Goal: Information Seeking & Learning: Learn about a topic

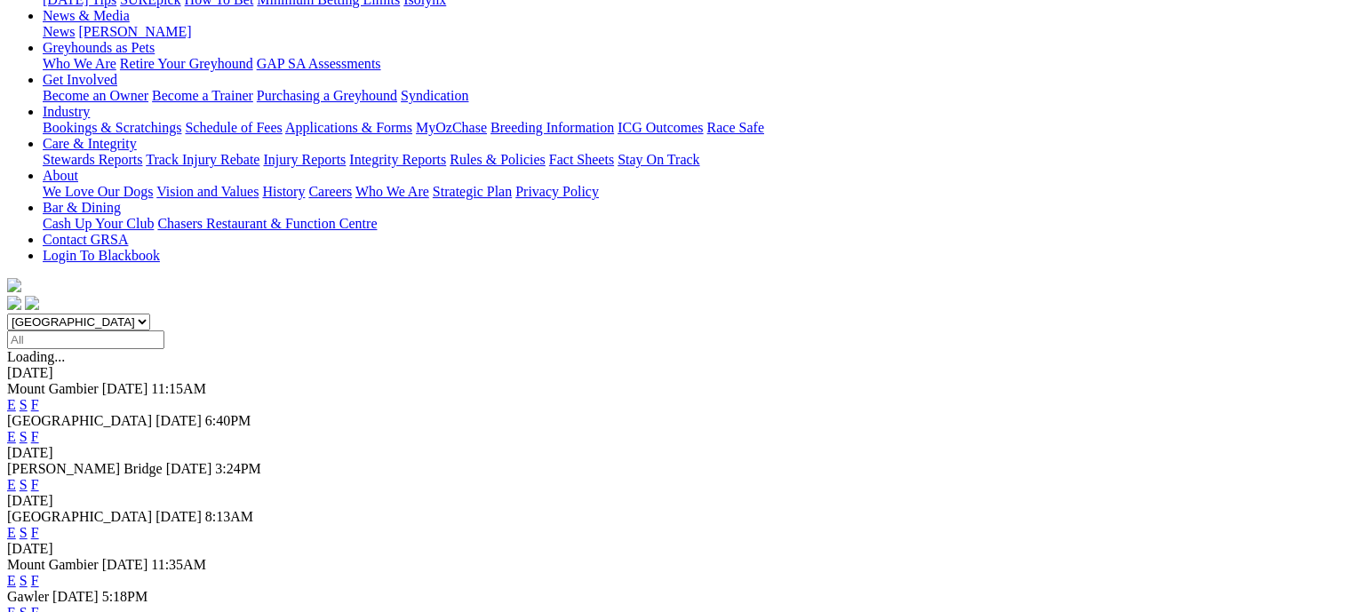
scroll to position [267, 0]
click at [39, 604] on link "F" at bounding box center [35, 611] width 8 height 15
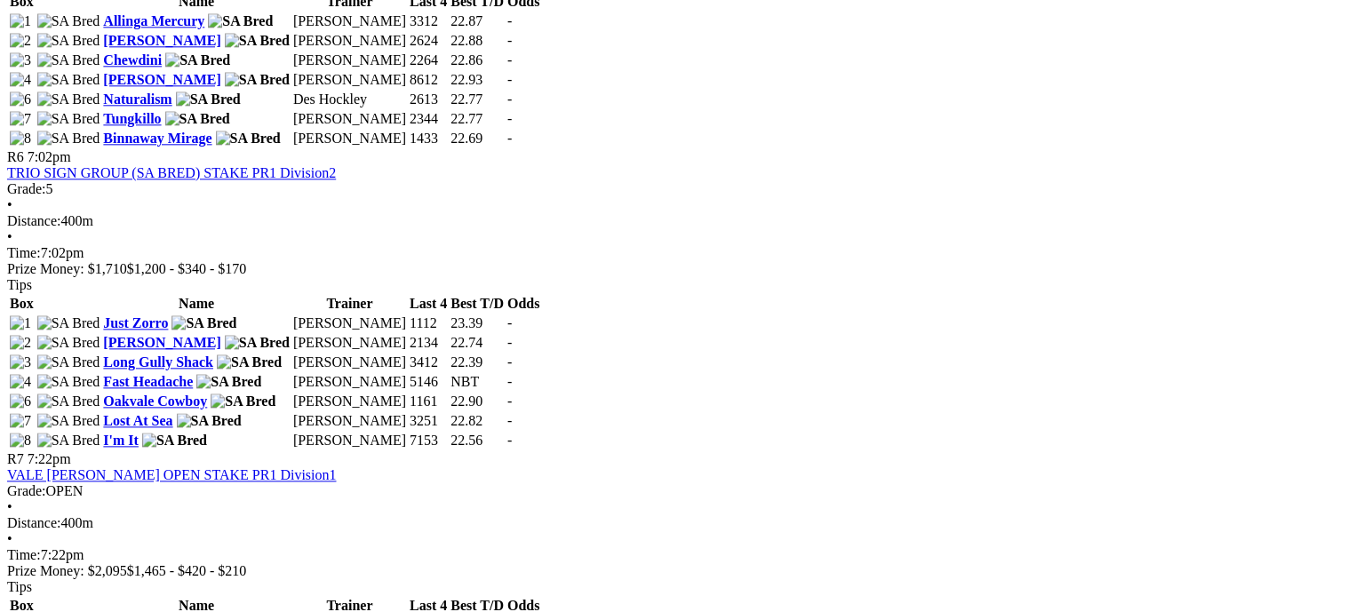
scroll to position [2132, 0]
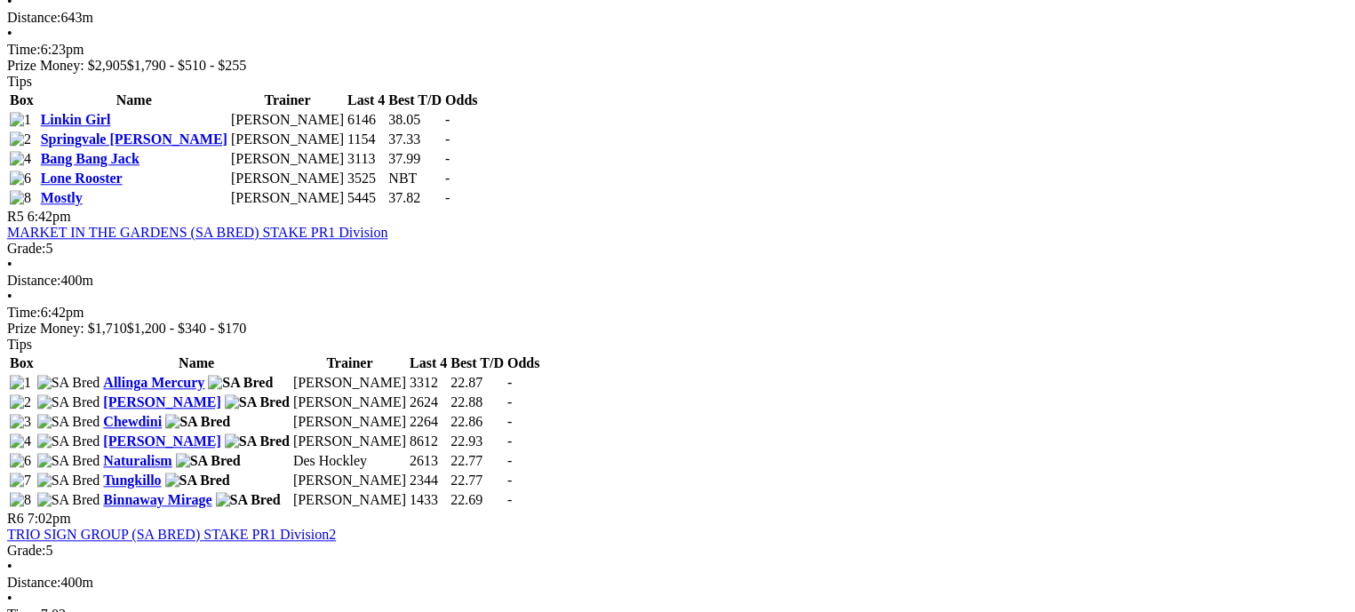
scroll to position [1777, 0]
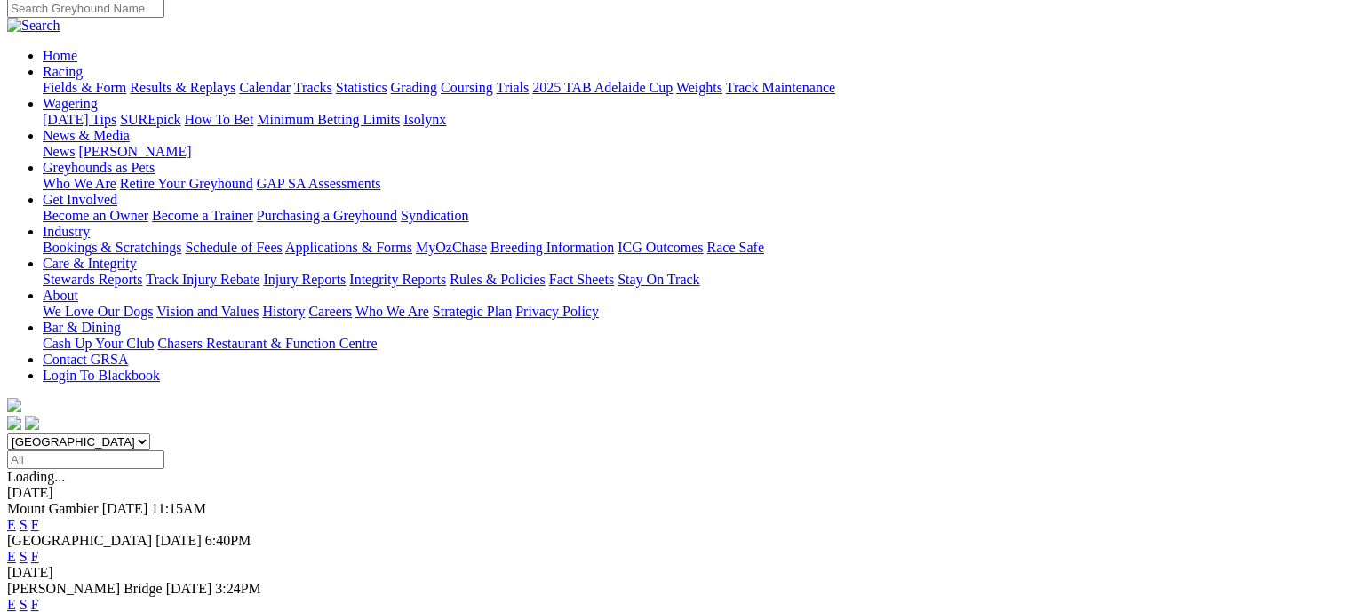
scroll to position [89, 0]
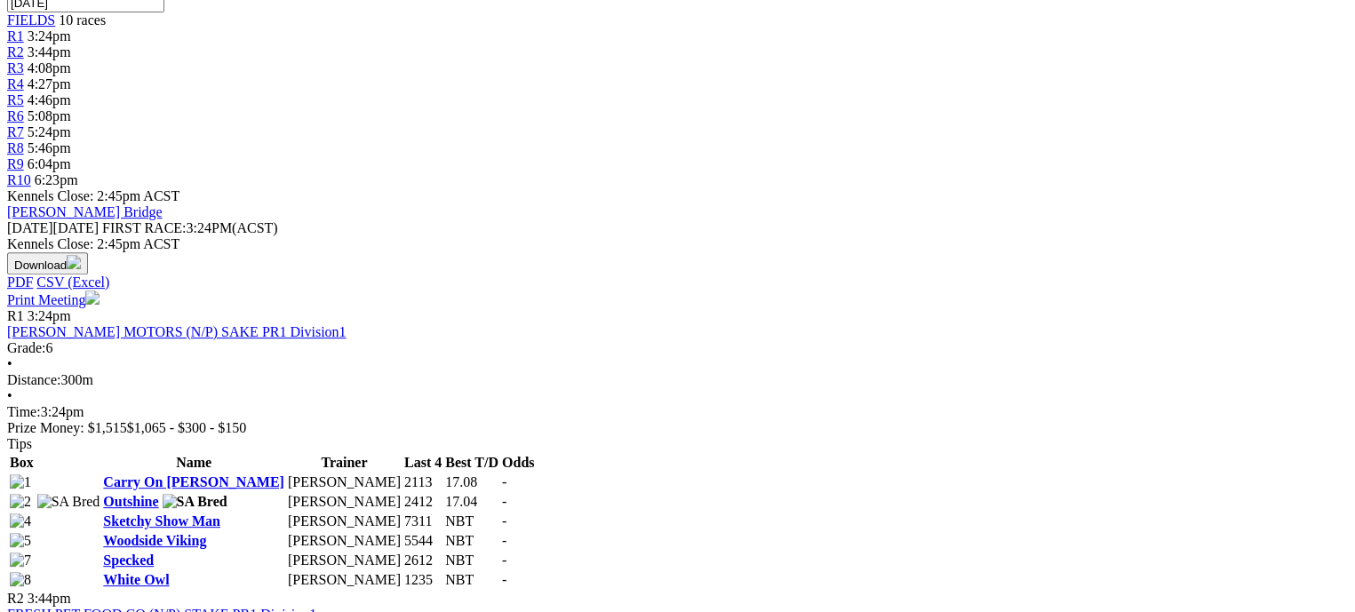
scroll to position [622, 0]
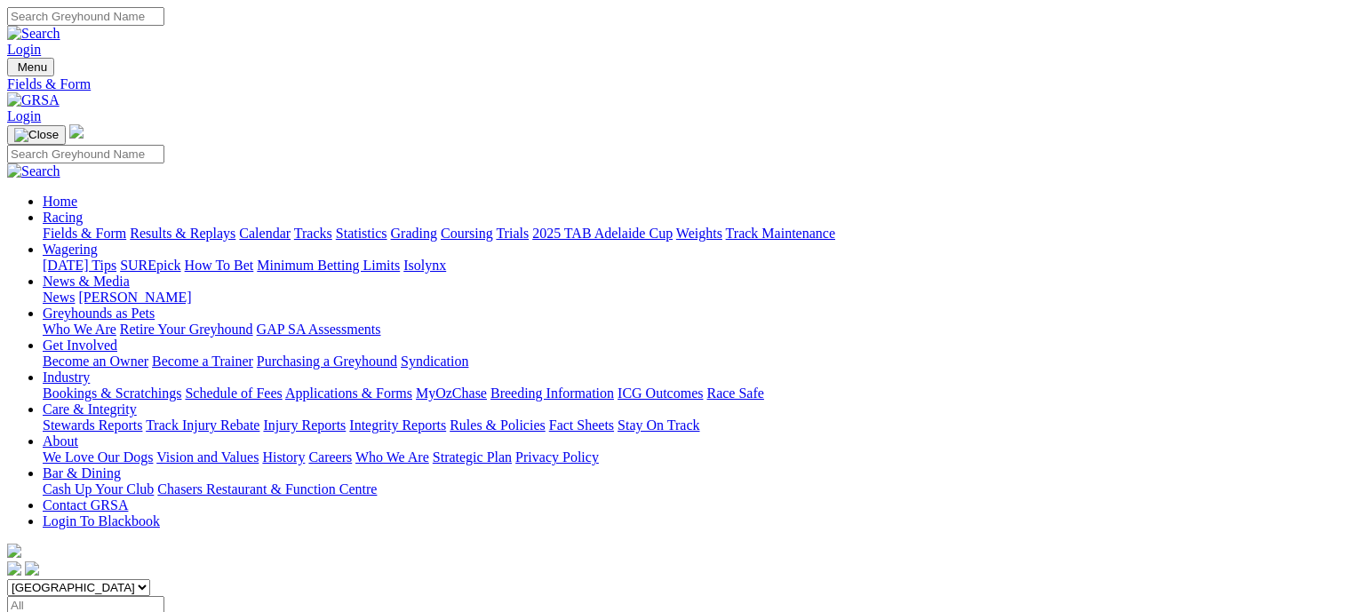
scroll to position [43, 0]
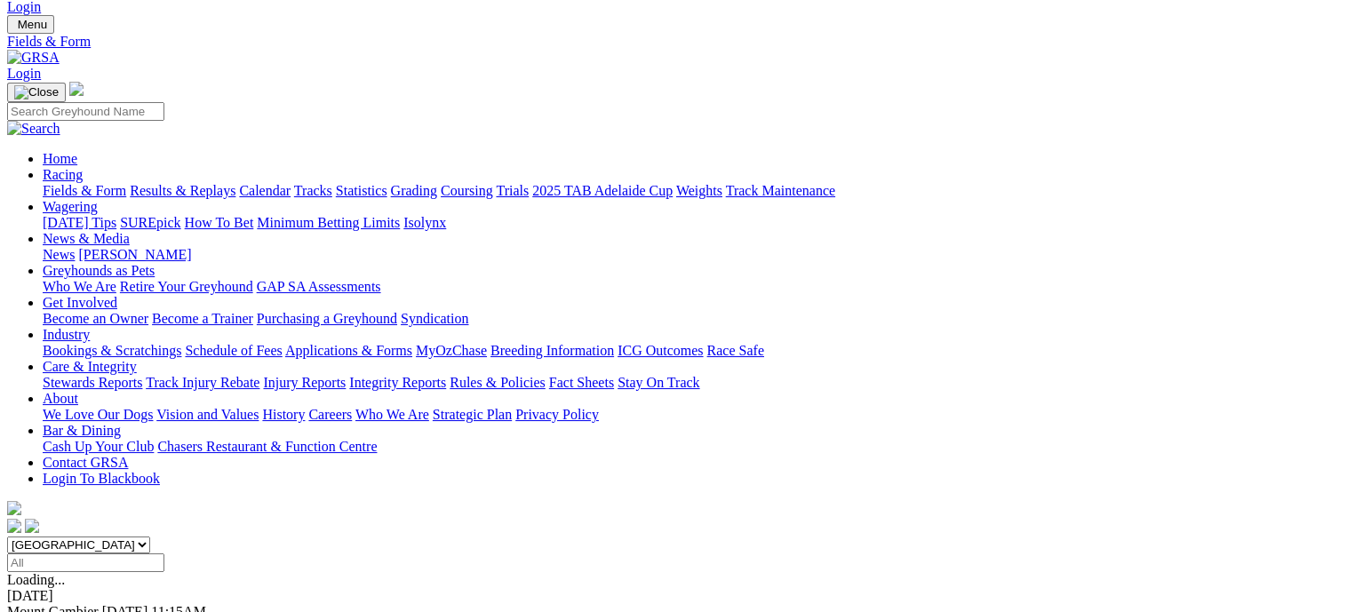
click at [150, 537] on select "South Australia New South Wales Northern Territory Queensland Tasmania Victoria…" at bounding box center [78, 545] width 143 height 17
select select "QLD"
click at [121, 537] on select "South Australia New South Wales Northern Territory Queensland Tasmania Victoria…" at bounding box center [78, 545] width 143 height 17
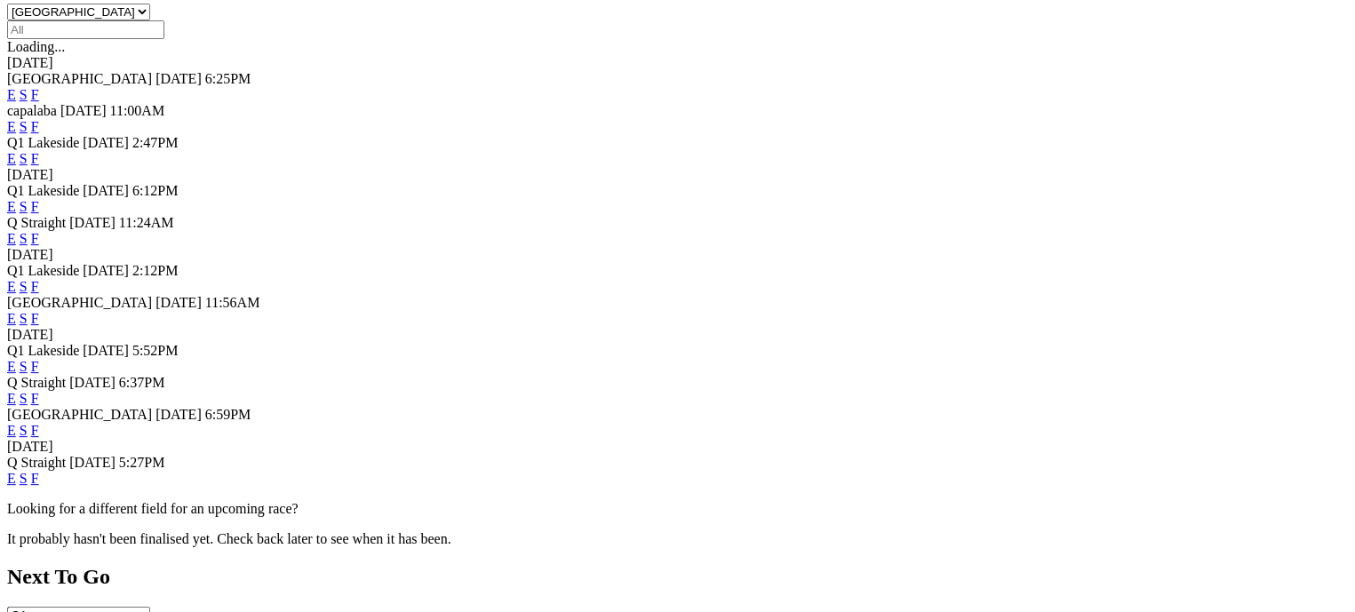
scroll to position [665, 0]
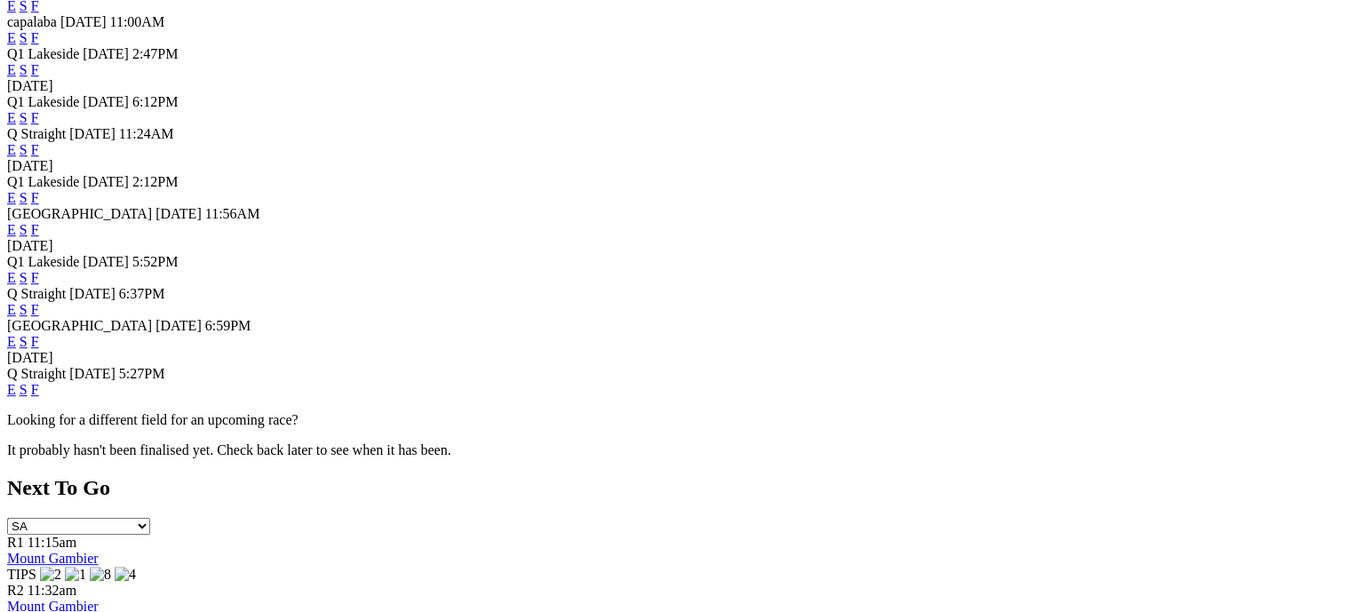
click at [39, 349] on link "F" at bounding box center [35, 341] width 8 height 15
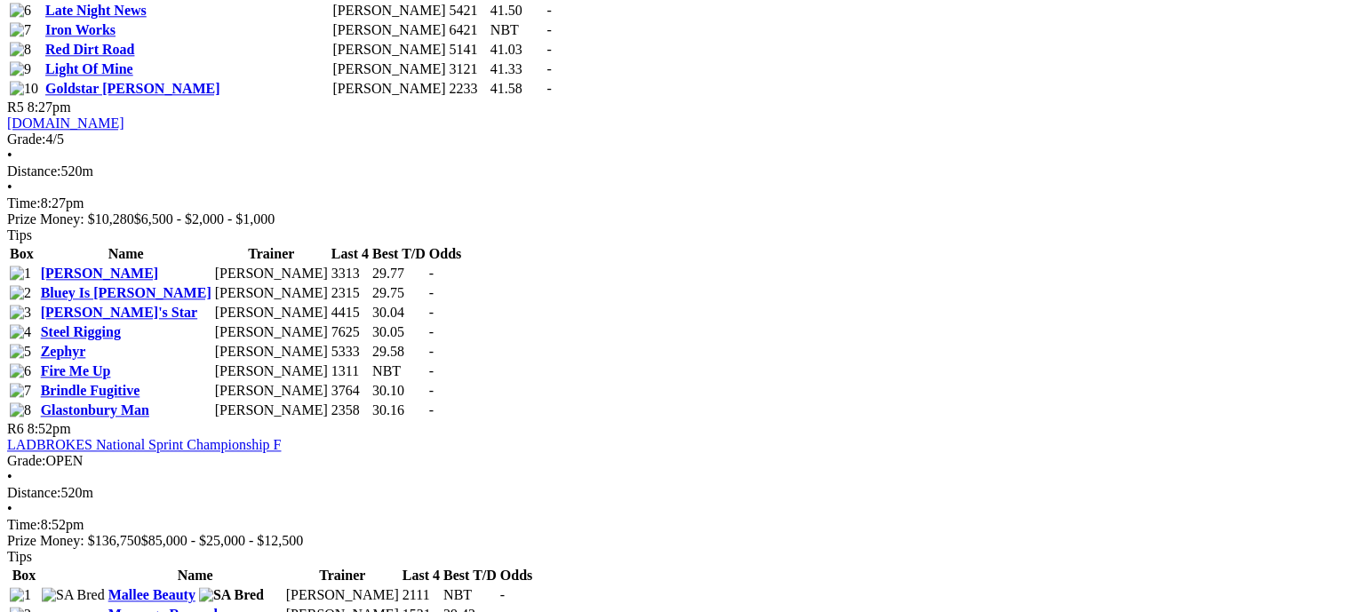
scroll to position [2132, 0]
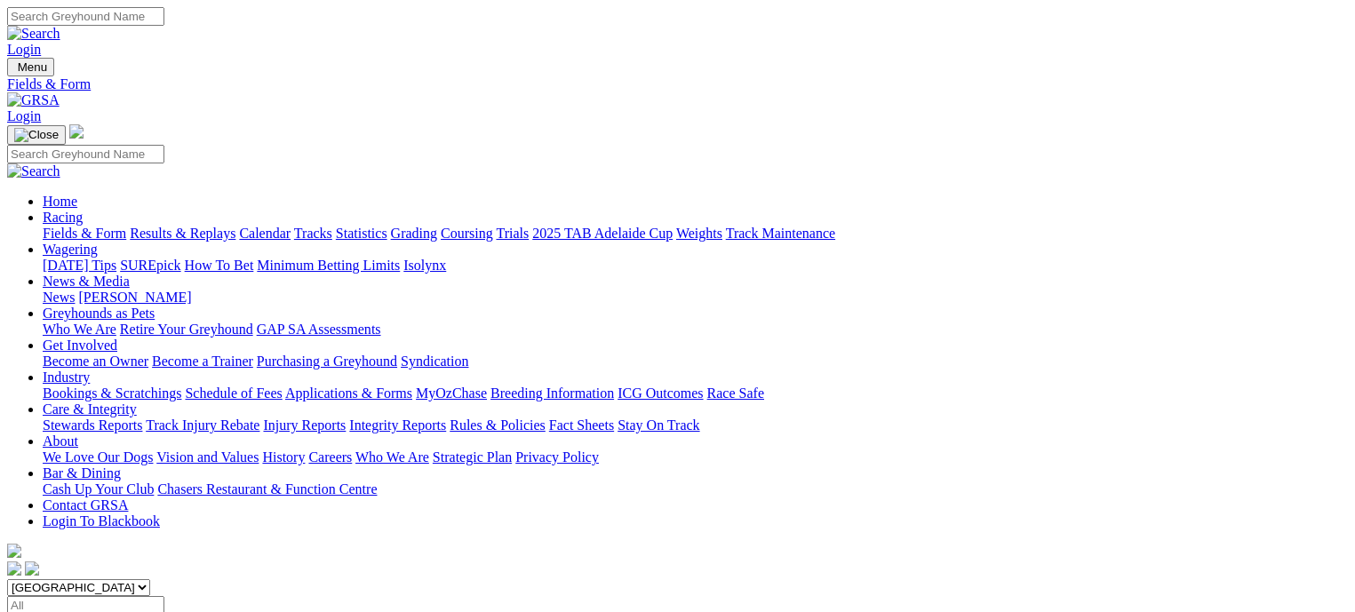
click at [225, 226] on link "Results & Replays" at bounding box center [183, 233] width 106 height 15
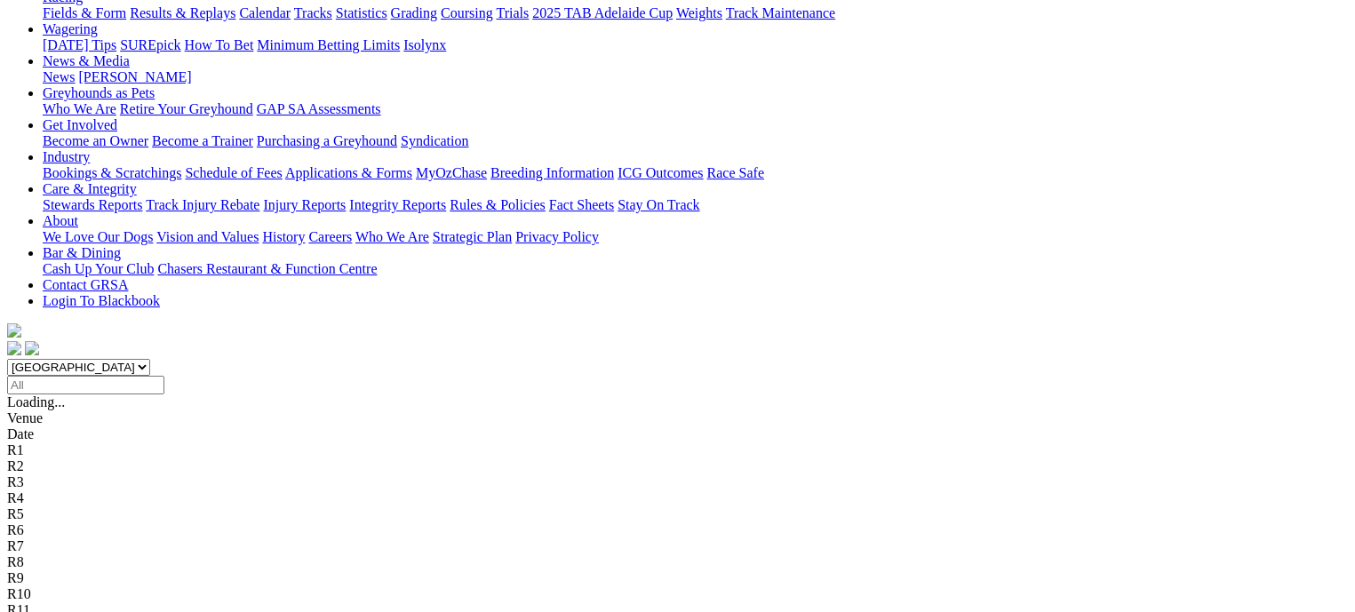
scroll to position [267, 0]
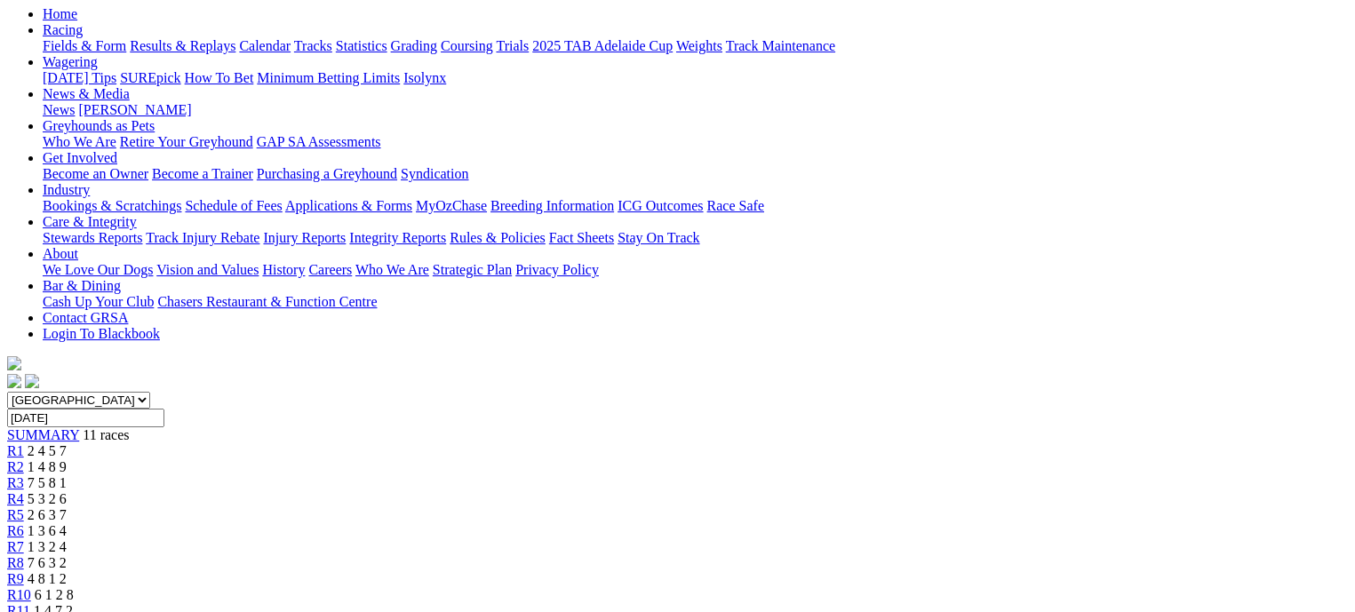
scroll to position [89, 0]
